Goal: Information Seeking & Learning: Compare options

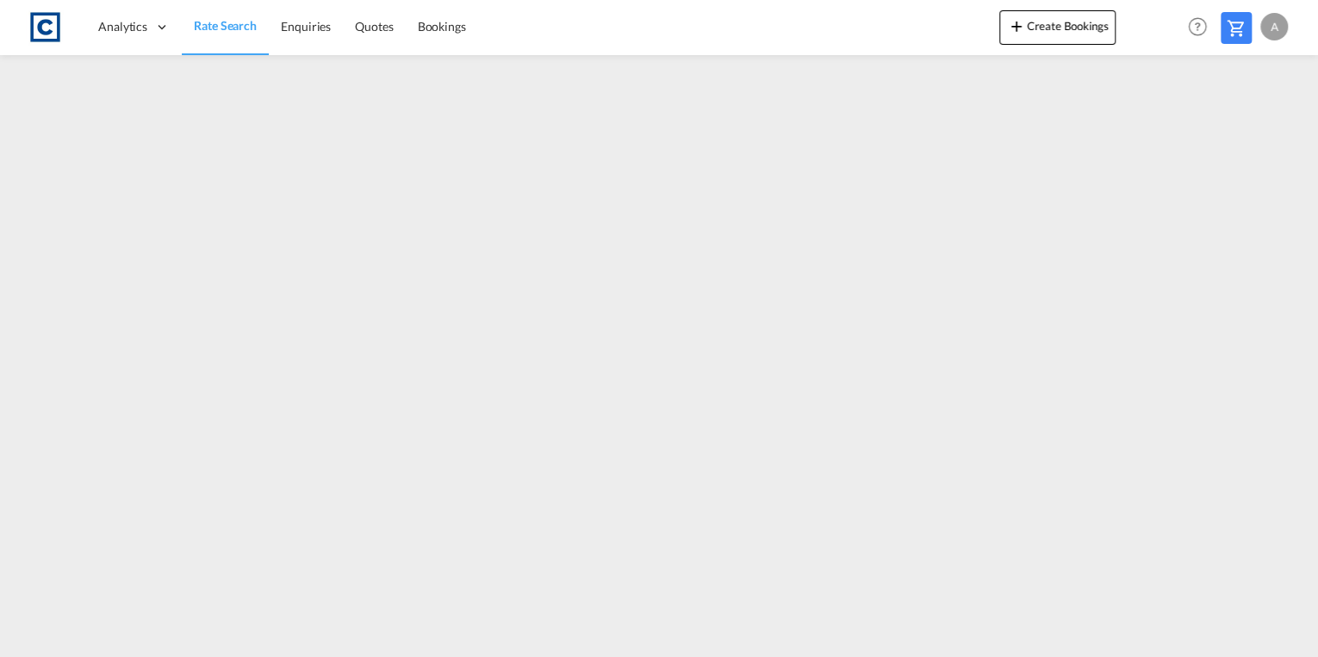
click at [231, 18] on span "Rate Search" at bounding box center [225, 25] width 63 height 15
click at [214, 28] on span "Rate Search" at bounding box center [225, 25] width 63 height 15
